Goal: Task Accomplishment & Management: Manage account settings

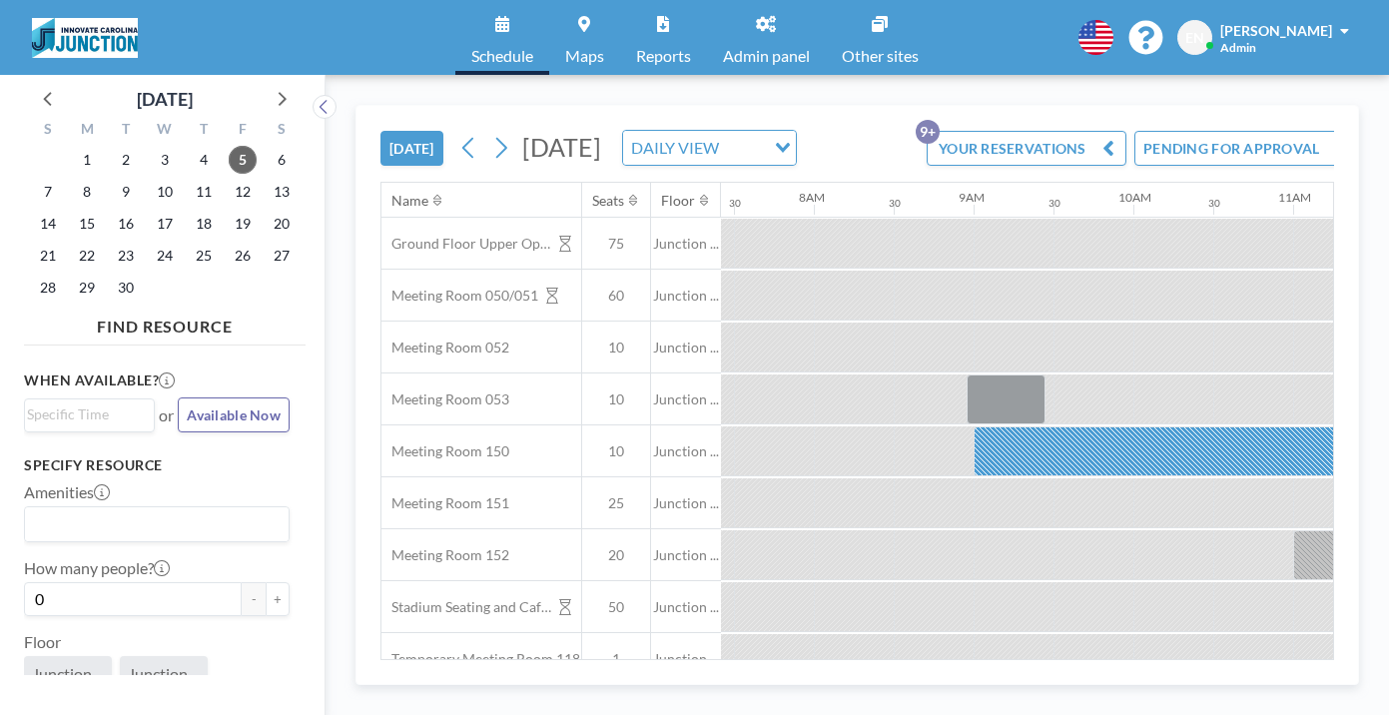
scroll to position [0, 1428]
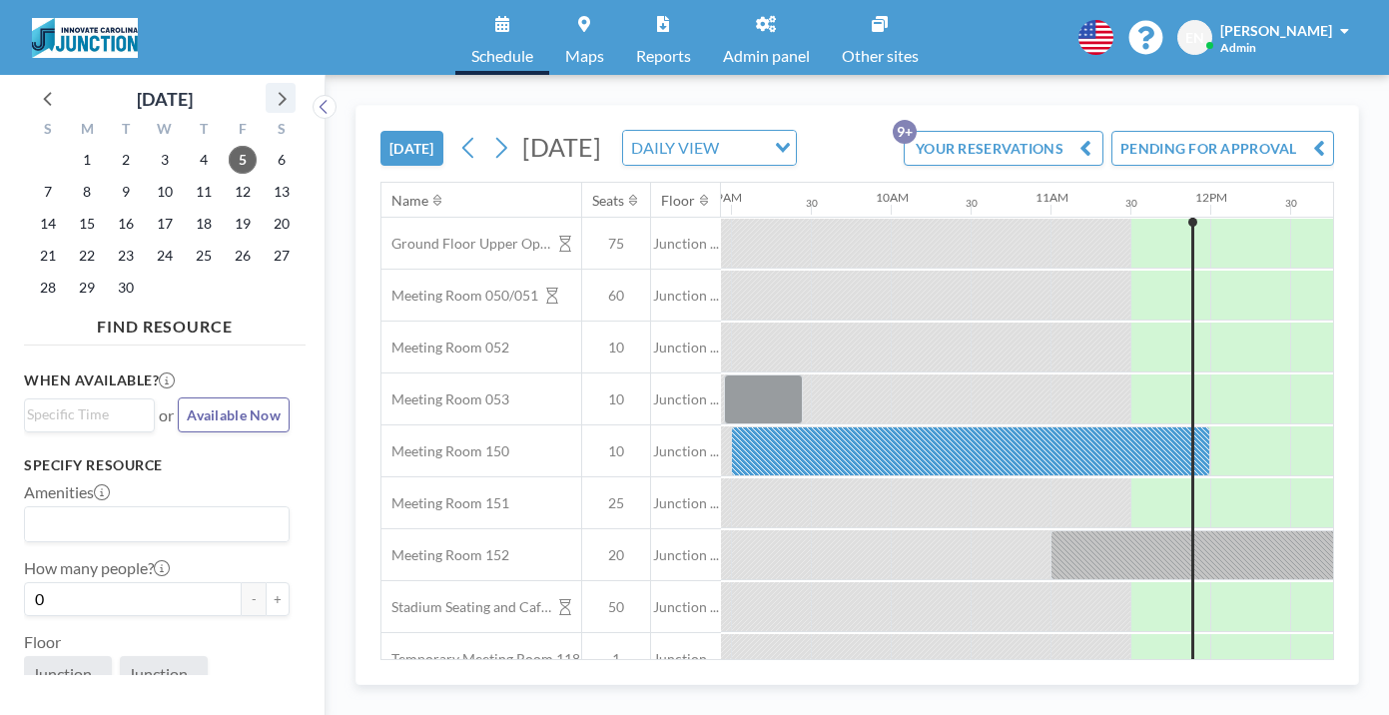
click at [268, 90] on icon at bounding box center [281, 98] width 26 height 26
click at [151, 242] on span "22" at bounding box center [165, 256] width 28 height 28
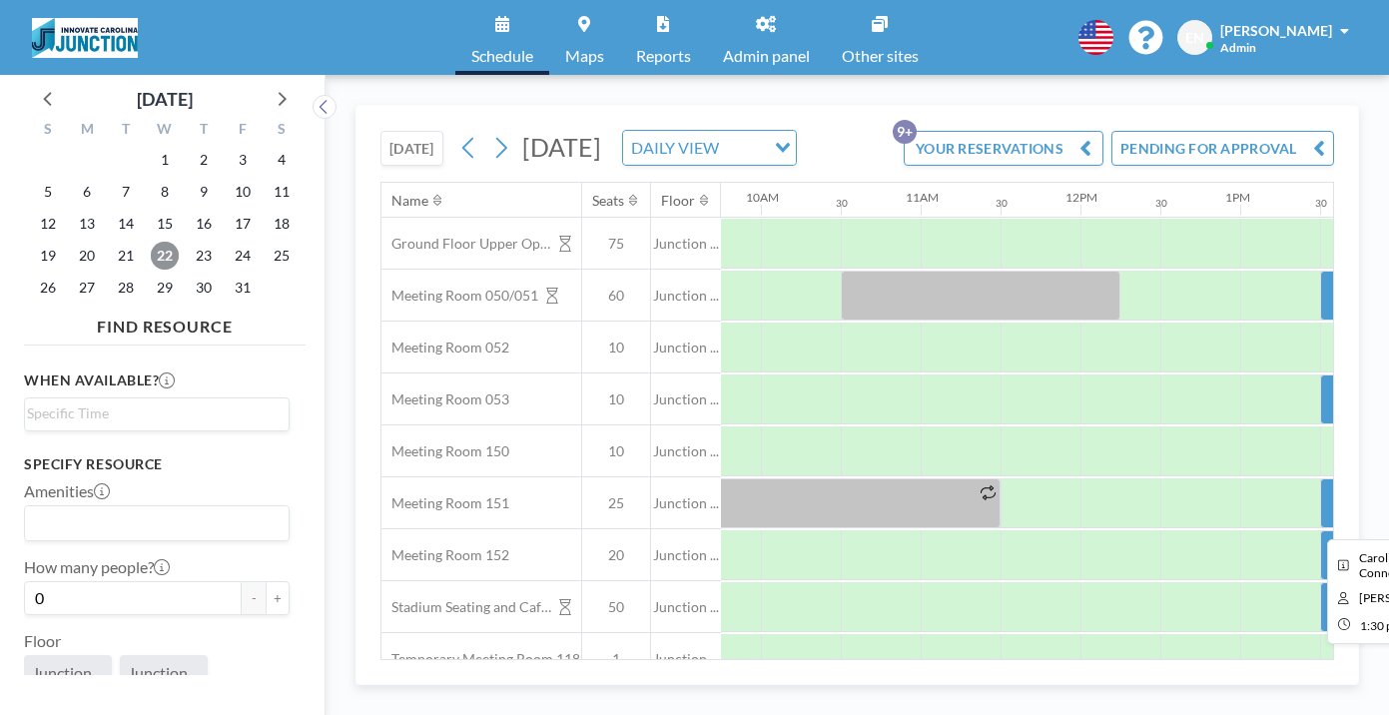
scroll to position [0, 1559]
click at [190, 242] on span "23" at bounding box center [204, 256] width 28 height 28
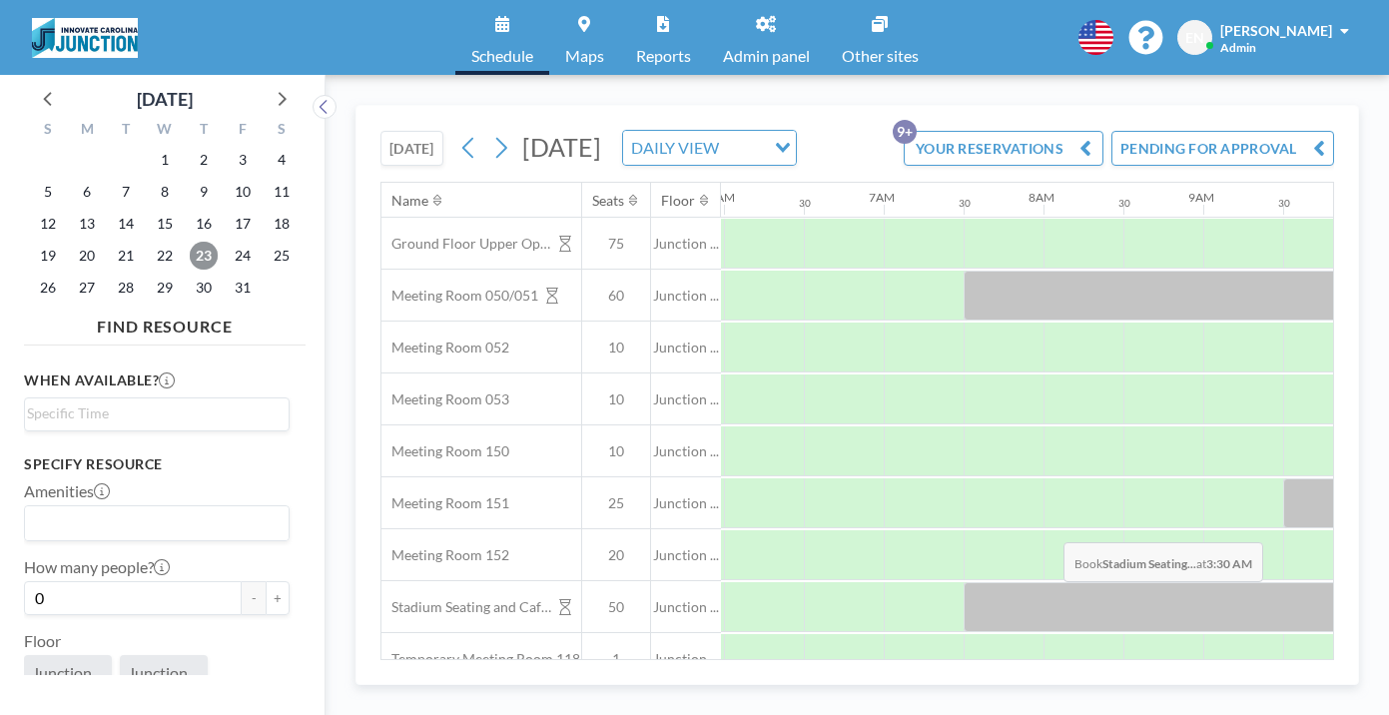
scroll to position [0, 974]
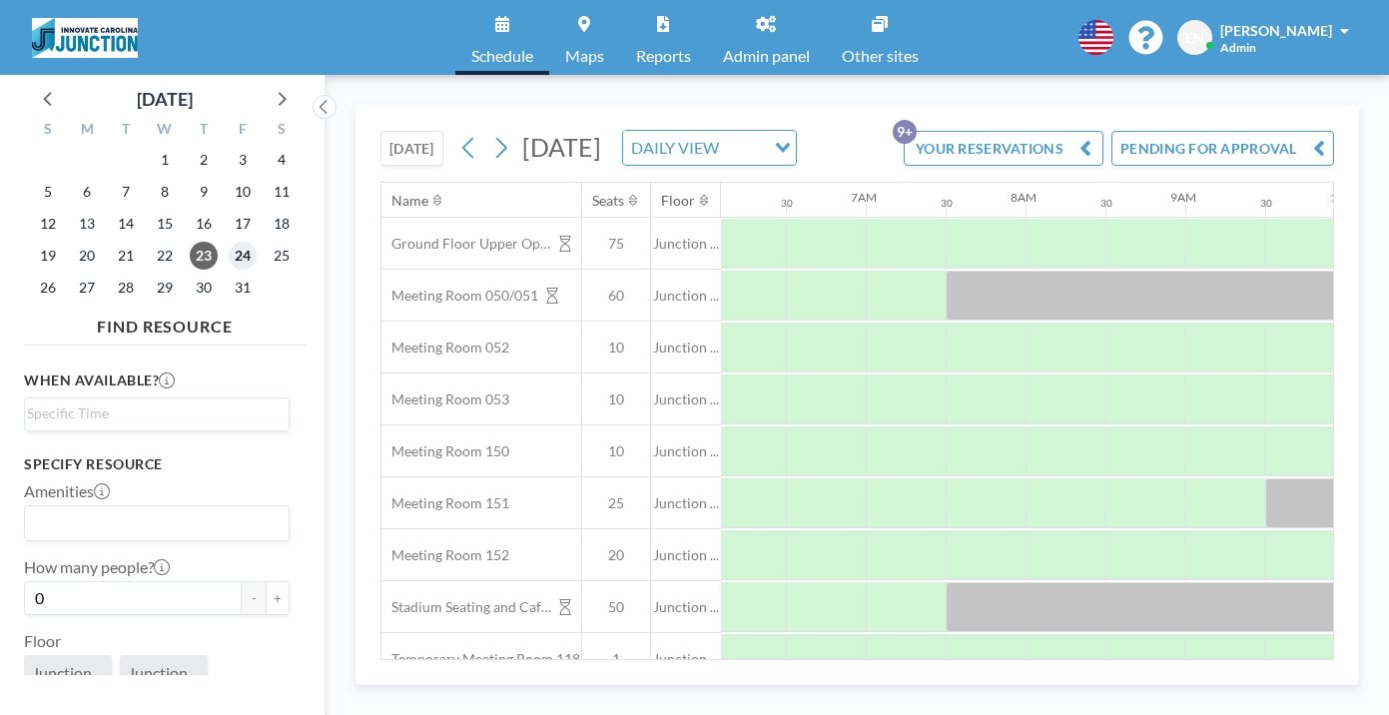
click at [229, 242] on span "24" at bounding box center [243, 256] width 28 height 28
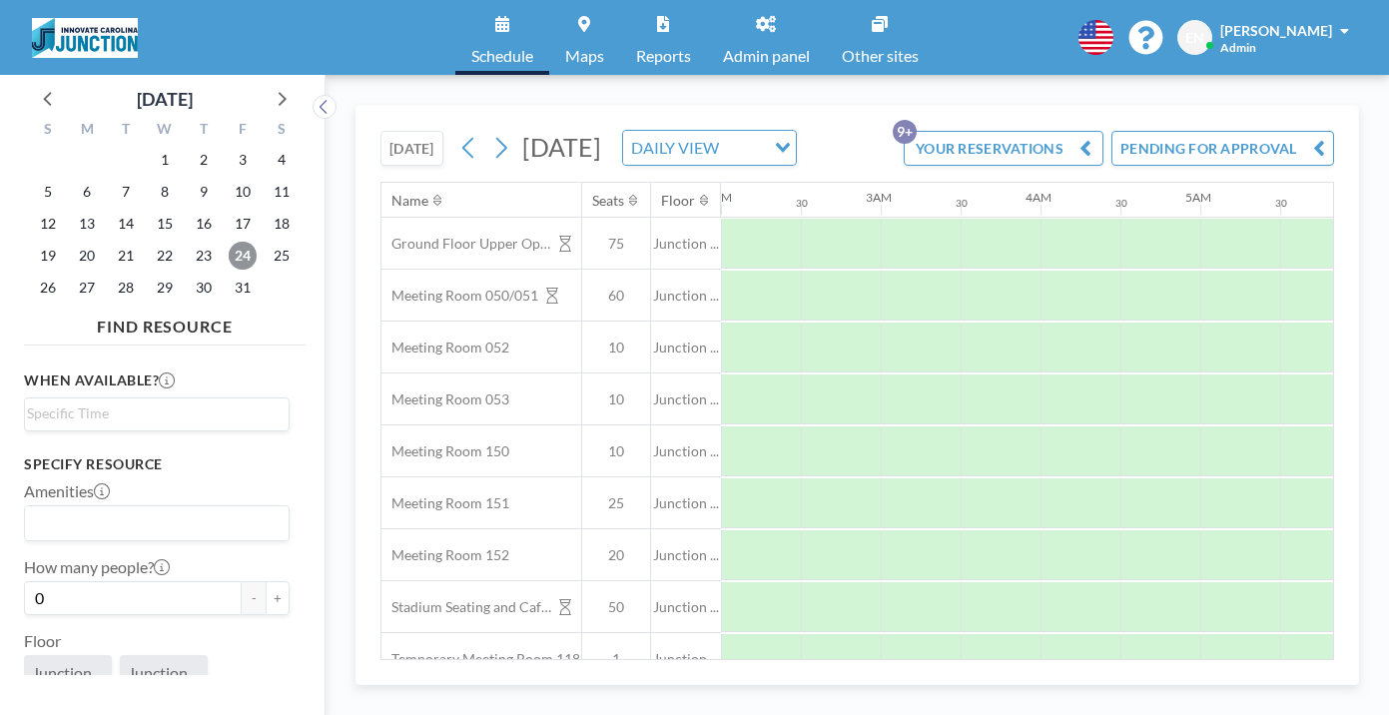
scroll to position [0, 0]
click at [190, 242] on span "23" at bounding box center [204, 256] width 28 height 28
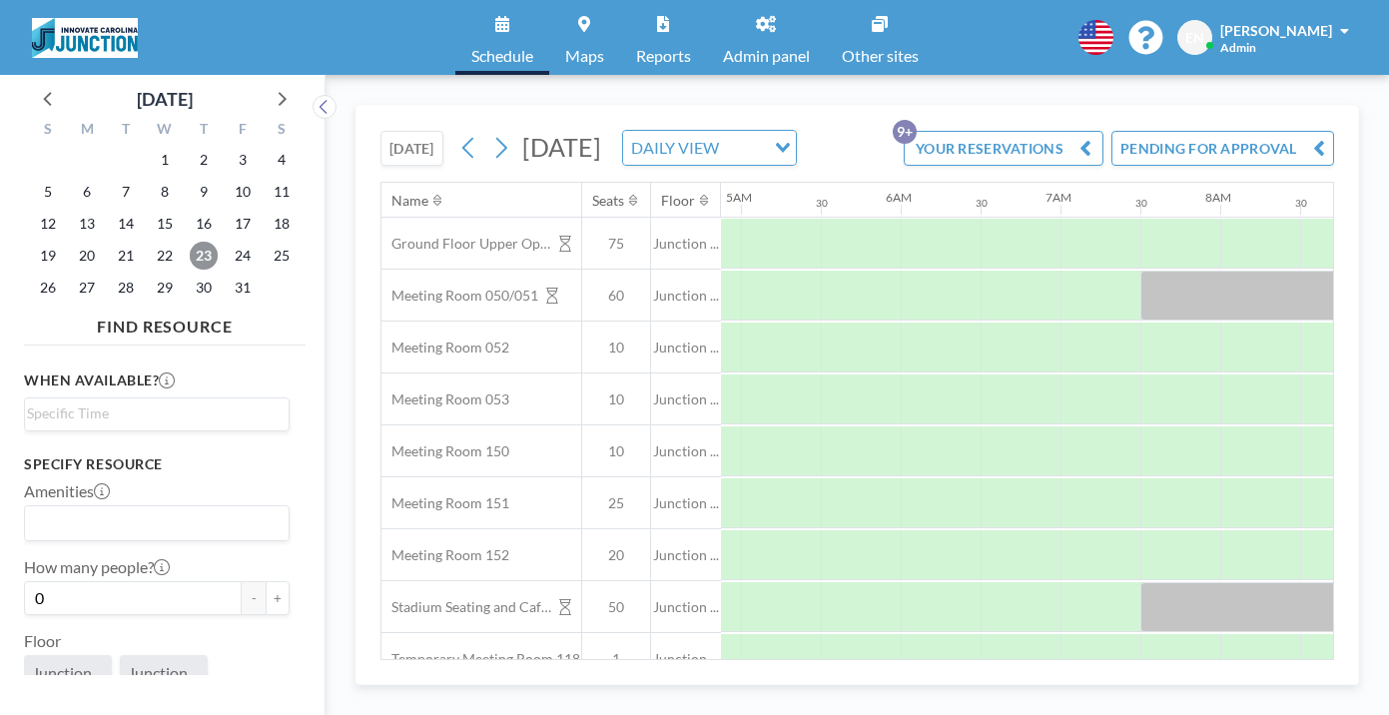
scroll to position [0, 974]
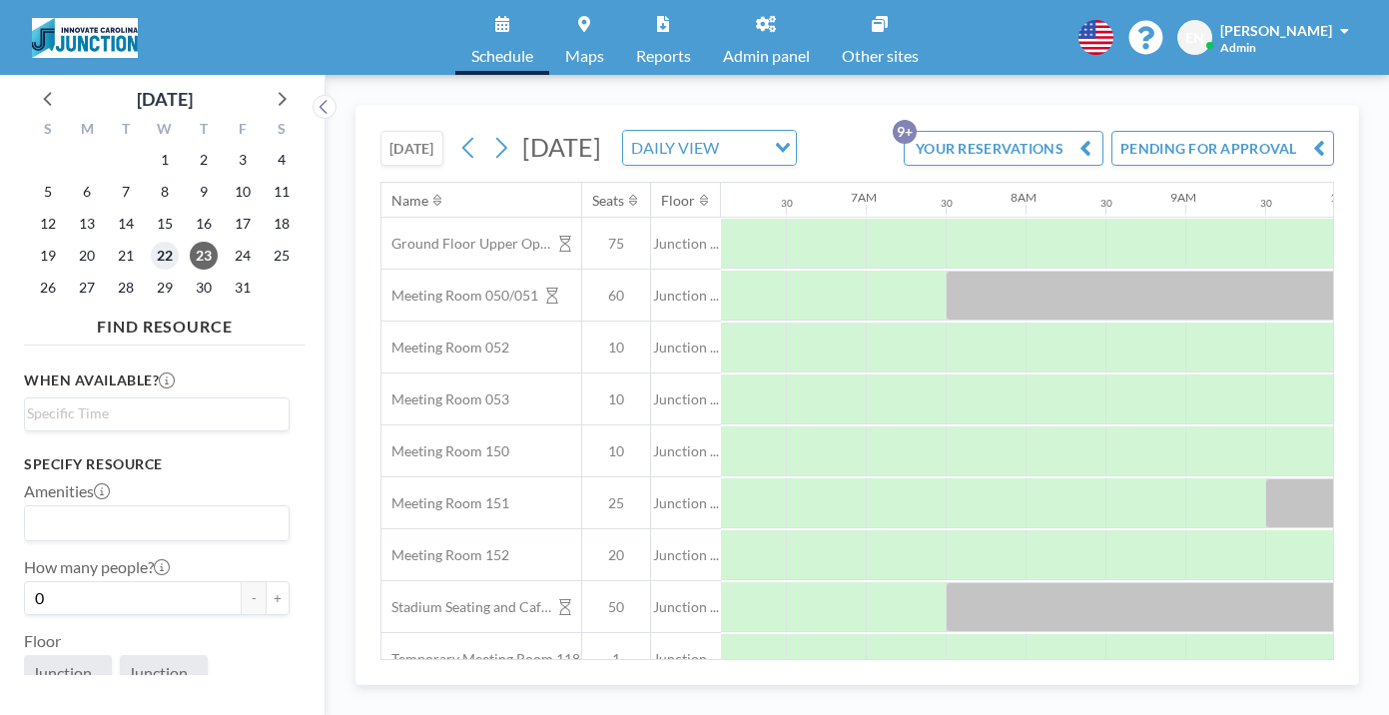
click at [151, 242] on span "22" at bounding box center [165, 256] width 28 height 28
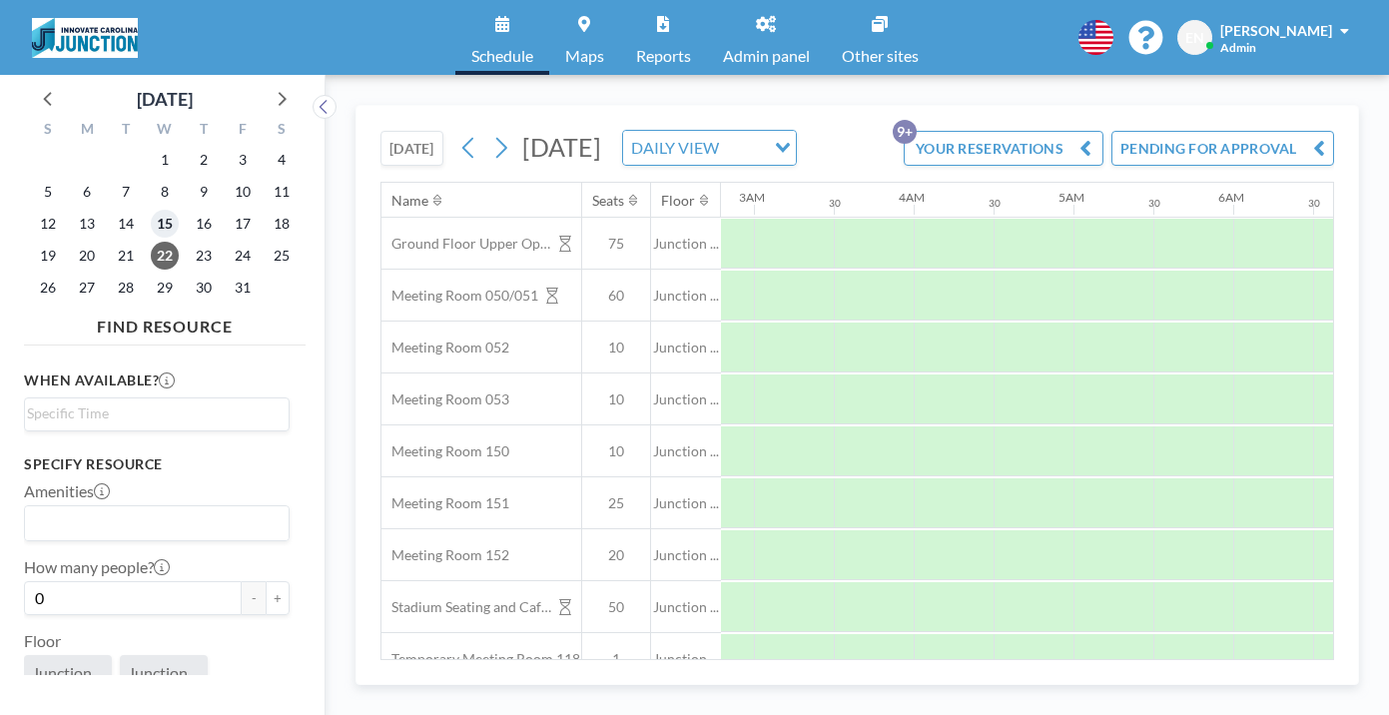
scroll to position [0, 0]
click at [151, 210] on span "15" at bounding box center [165, 224] width 28 height 28
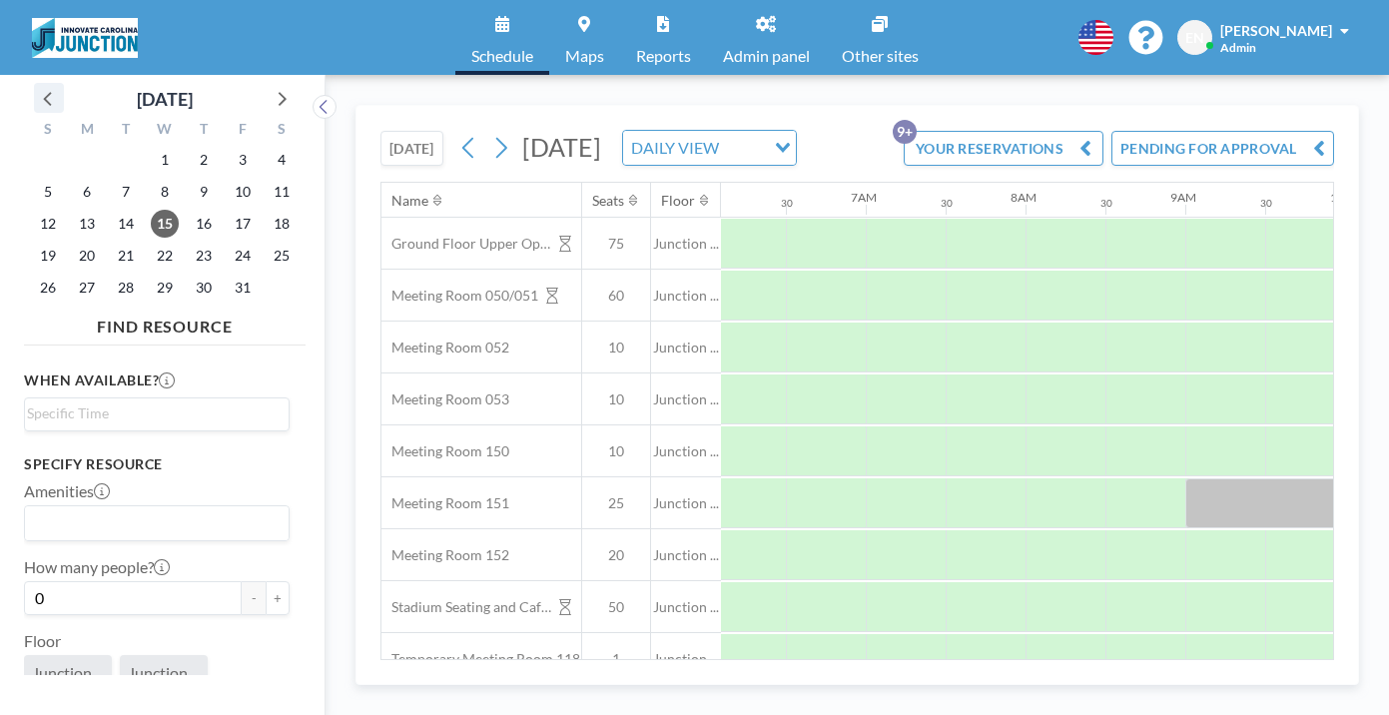
click at [36, 96] on icon at bounding box center [49, 98] width 26 height 26
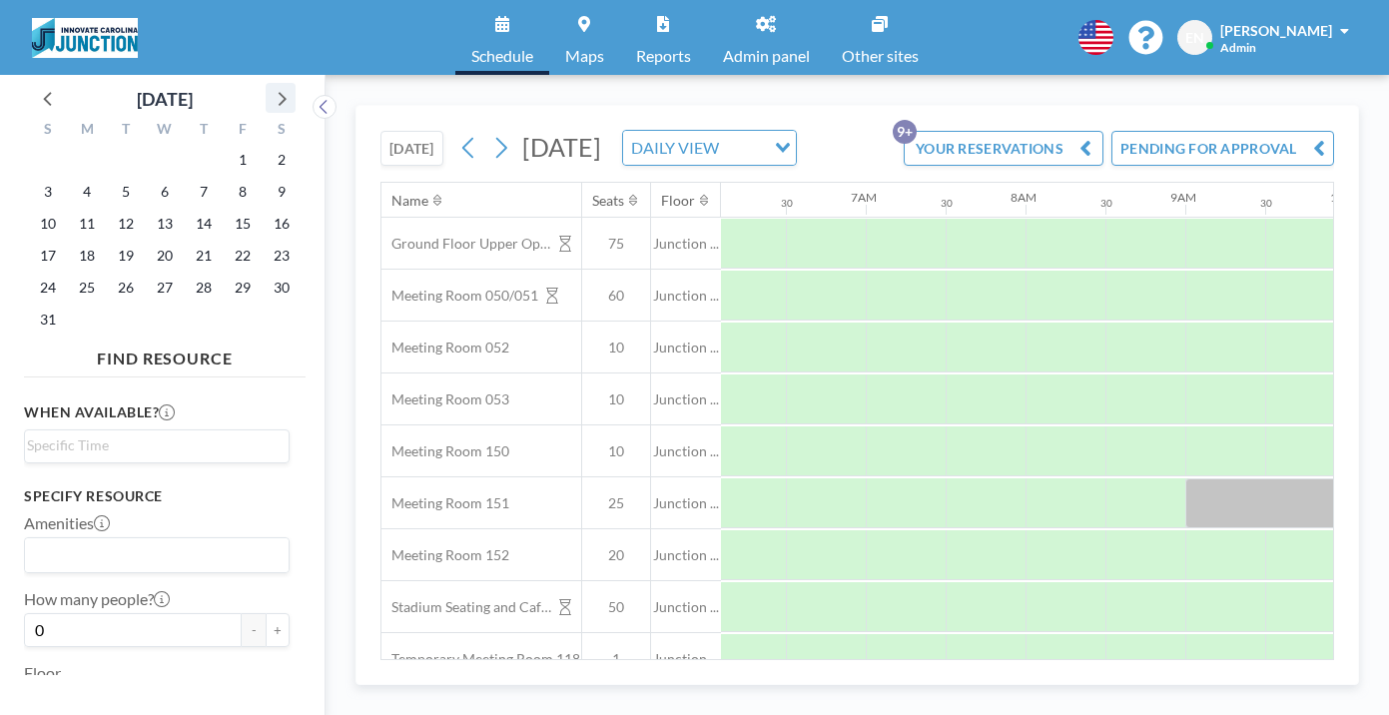
click at [268, 89] on icon at bounding box center [281, 98] width 26 height 26
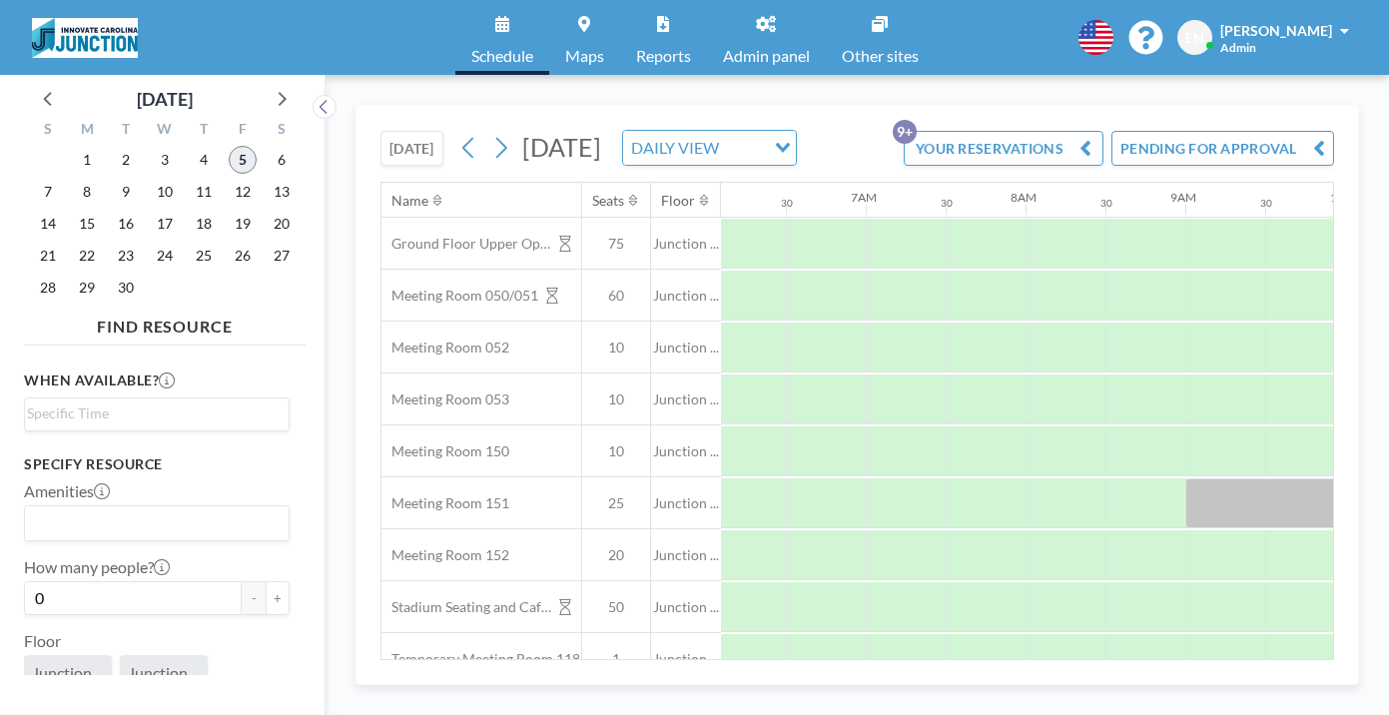
click at [229, 146] on span "5" at bounding box center [243, 160] width 28 height 28
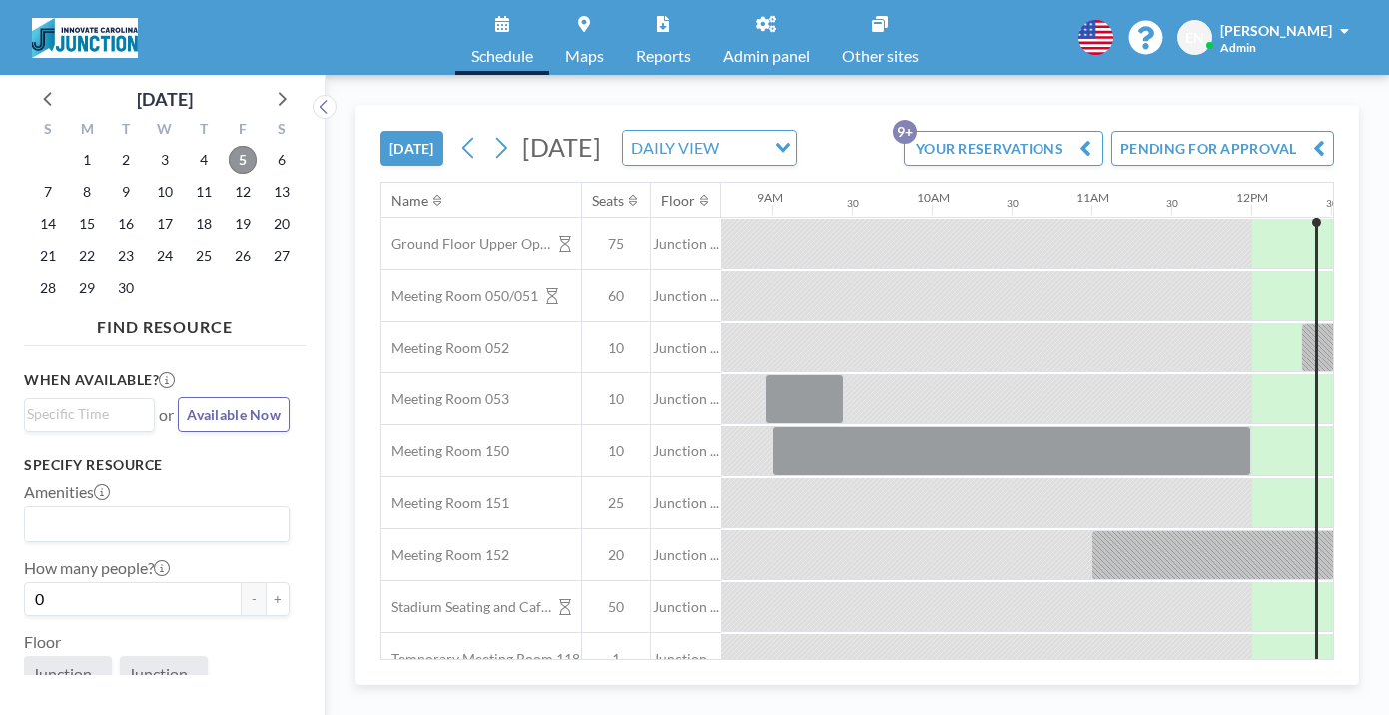
scroll to position [0, 1428]
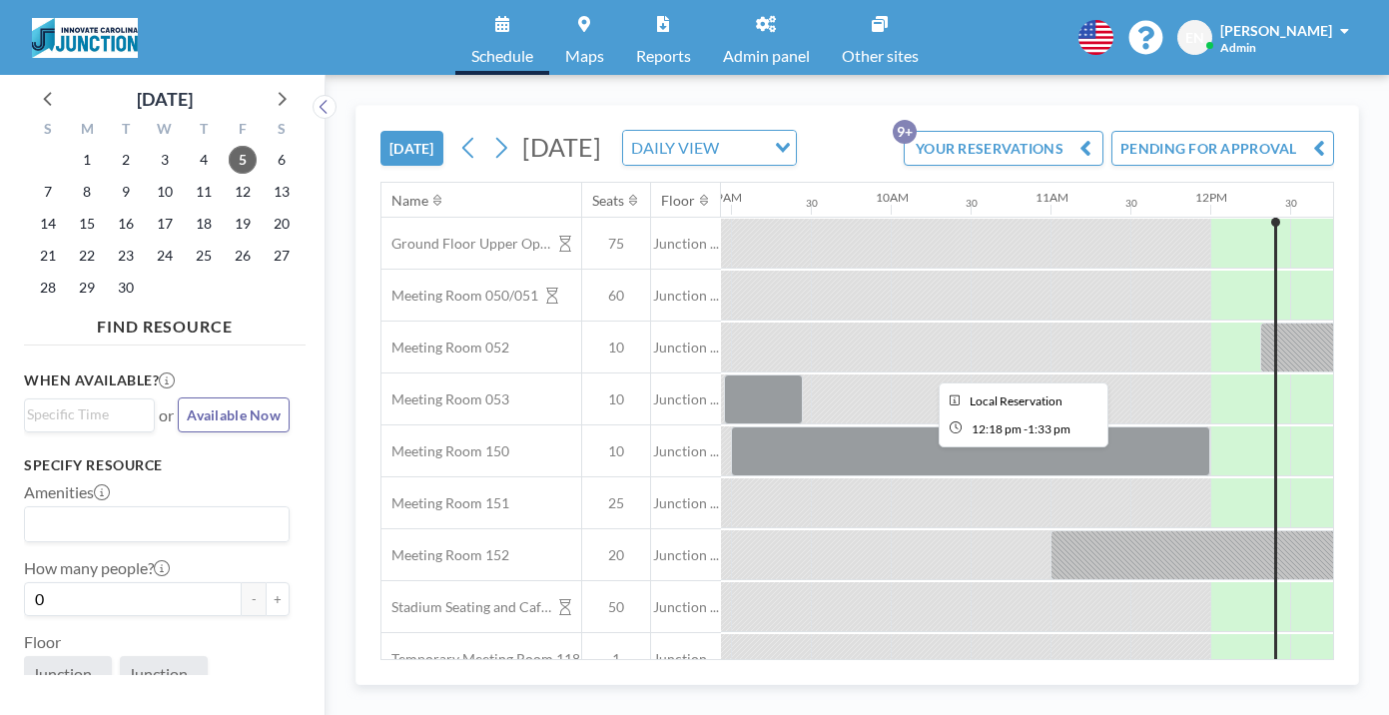
click at [1261, 323] on div at bounding box center [1360, 348] width 198 height 50
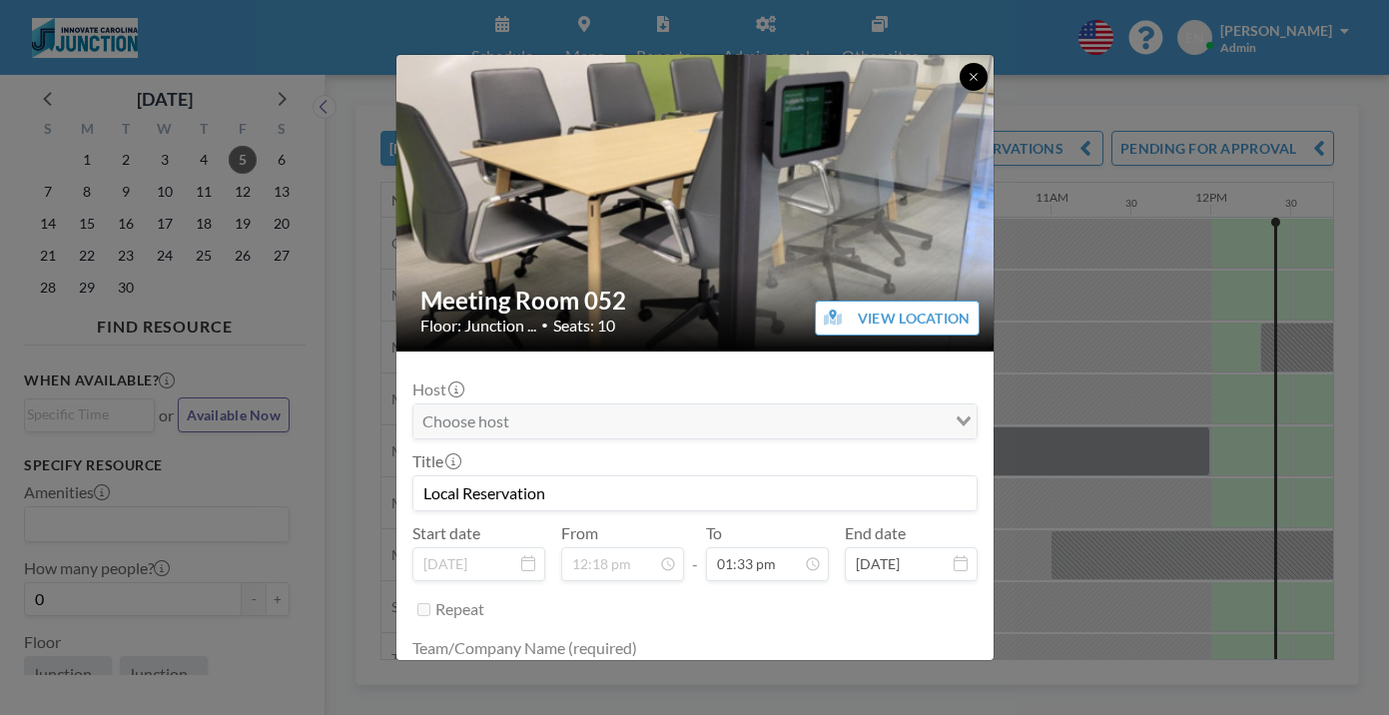
click at [968, 71] on icon at bounding box center [974, 77] width 12 height 12
